Goal: Navigation & Orientation: Find specific page/section

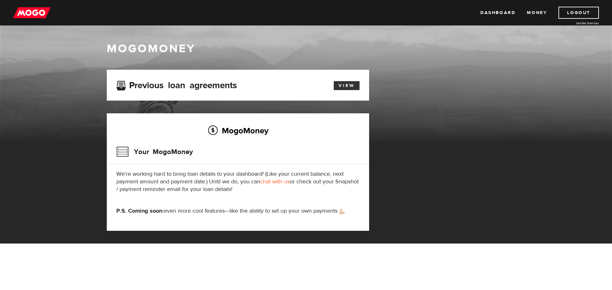
click at [347, 87] on link "View" at bounding box center [347, 85] width 26 height 9
